Goal: Check status: Check status

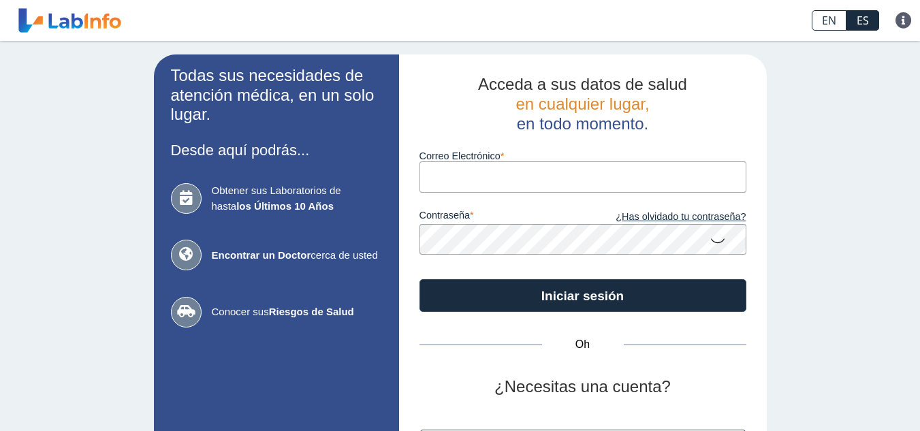
type input "[EMAIL_ADDRESS][DOMAIN_NAME]"
click at [256, 138] on app-login "Todas sus necesidades de atención médica, en un solo lugar. Desde aquí podrás..…" at bounding box center [460, 284] width 613 height 461
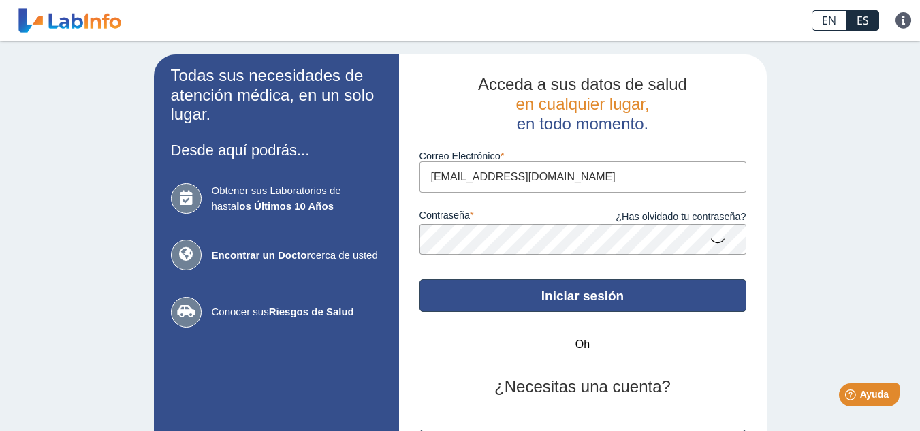
click at [495, 301] on button "Iniciar sesión" at bounding box center [583, 295] width 327 height 33
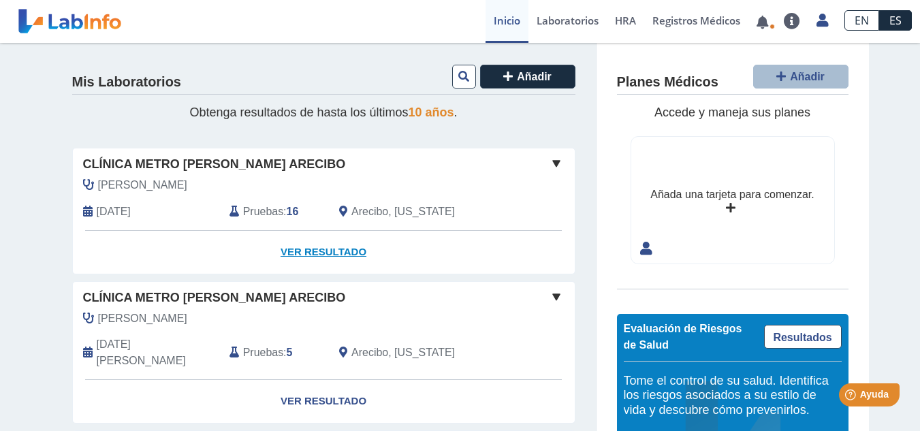
click at [349, 259] on link "Ver resultado" at bounding box center [324, 252] width 502 height 43
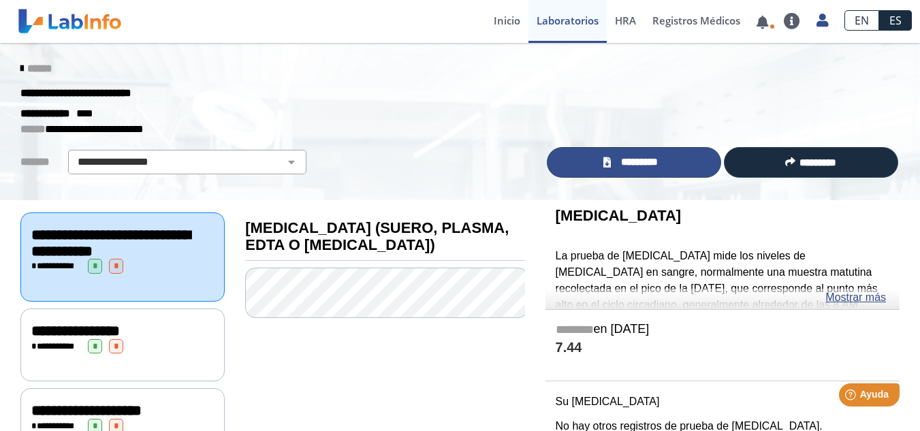
click at [663, 166] on link "*********" at bounding box center [634, 162] width 174 height 31
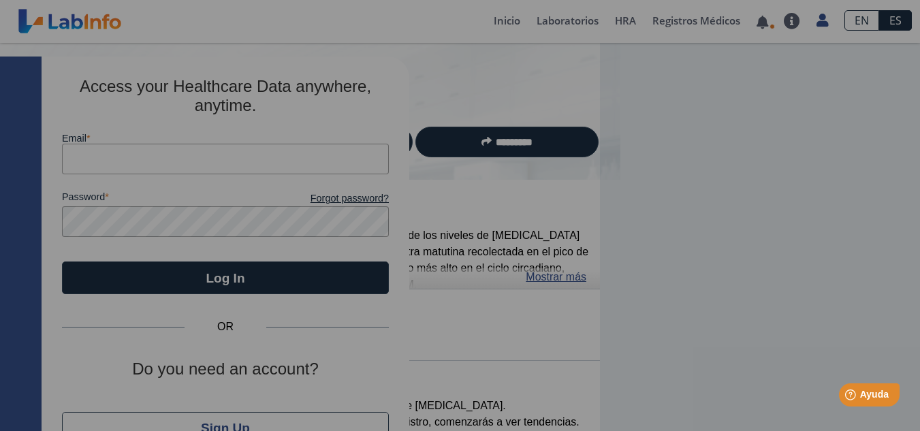
type input "[EMAIL_ADDRESS][DOMAIN_NAME]"
